Goal: Check status: Check status

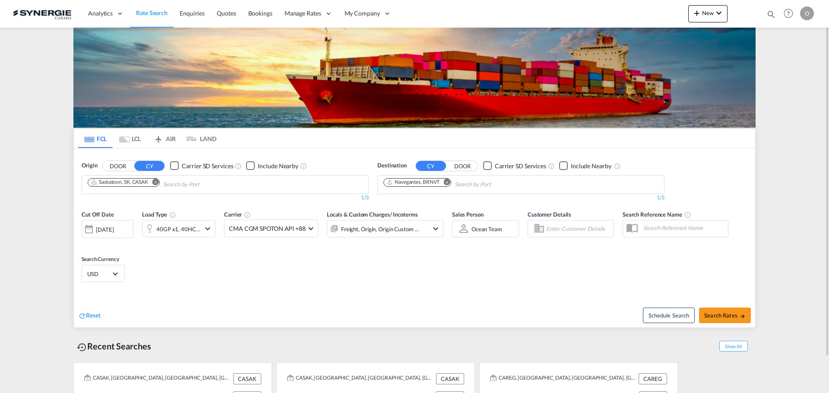
click at [771, 14] on md-icon "icon-magnify" at bounding box center [772, 15] width 10 height 10
click at [650, 17] on select "Bookings Quotes Enquiries" at bounding box center [633, 14] width 41 height 16
select select "Quotes"
click at [613, 6] on select "Bookings Quotes Enquiries" at bounding box center [633, 14] width 41 height 16
click at [669, 15] on input at bounding box center [707, 13] width 108 height 15
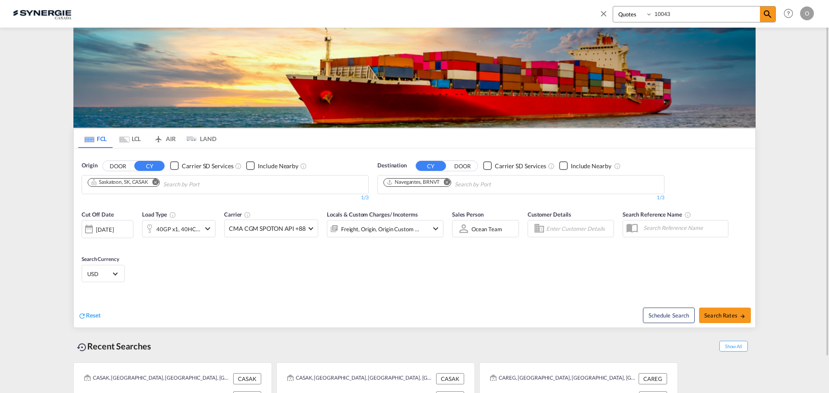
type input "10043"
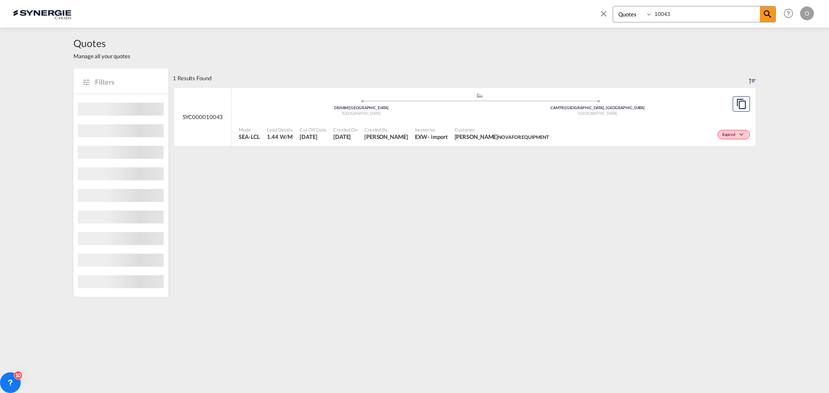
click at [393, 134] on span "[PERSON_NAME]" at bounding box center [386, 137] width 44 height 8
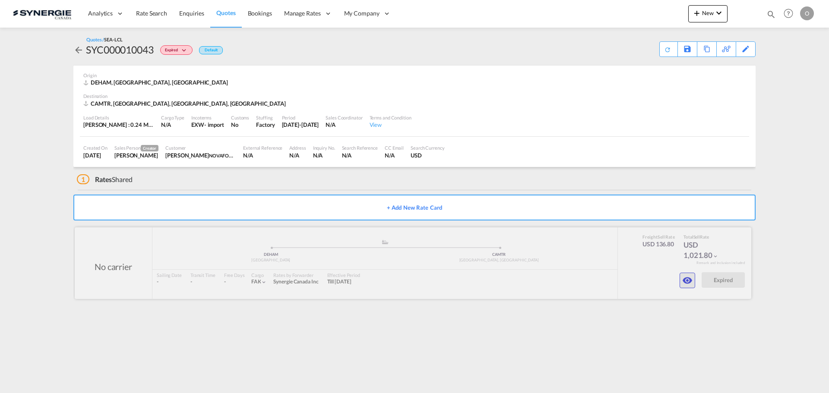
click at [683, 282] on md-icon "icon-eye" at bounding box center [687, 281] width 10 height 10
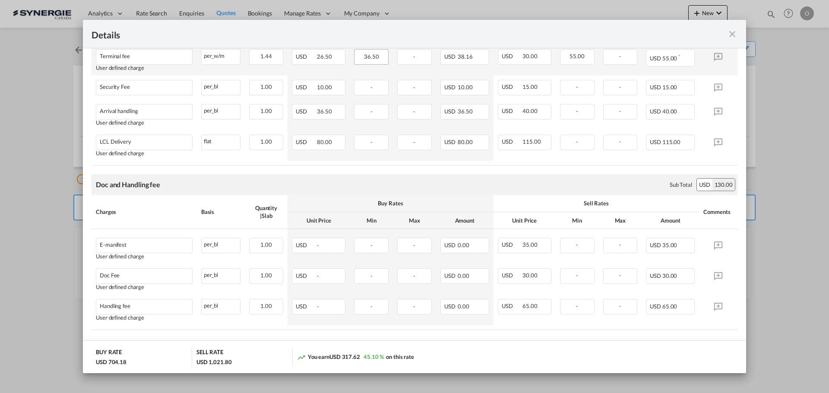
scroll to position [491, 0]
